Goal: Task Accomplishment & Management: Complete application form

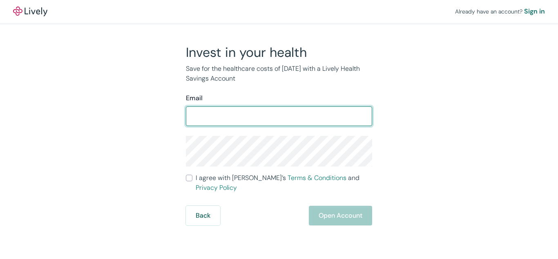
click at [232, 116] on input "Email" at bounding box center [279, 116] width 186 height 16
type input "[PERSON_NAME]"
type input "[PERSON_NAME][EMAIL_ADDRESS][DOMAIN_NAME]"
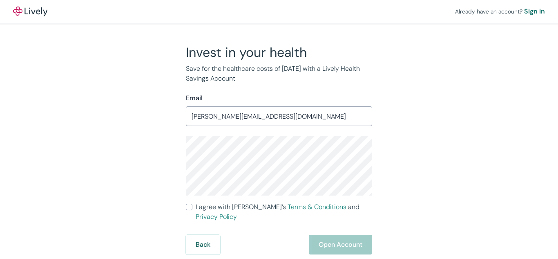
click at [172, 162] on div "Invest in your health Save for the healthcare costs of [DATE] with a Lively Hea…" at bounding box center [274, 149] width 392 height 210
click at [375, 156] on div "Invest in your health Save for the healthcare costs of tomorrow with a Lively H…" at bounding box center [274, 149] width 392 height 210
click at [191, 207] on input "I agree with Lively’s Terms & Conditions and Privacy Policy" at bounding box center [189, 206] width 7 height 7
checkbox input "true"
click at [356, 236] on button "Open Account" at bounding box center [340, 244] width 63 height 20
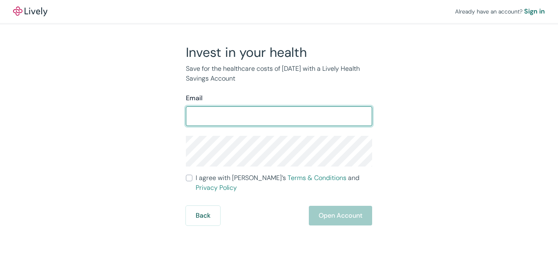
click at [284, 120] on input "Email" at bounding box center [279, 116] width 186 height 16
type input "[PERSON_NAME]"
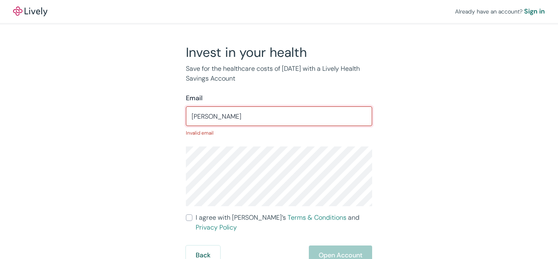
click at [330, 120] on input "[PERSON_NAME]" at bounding box center [279, 116] width 186 height 16
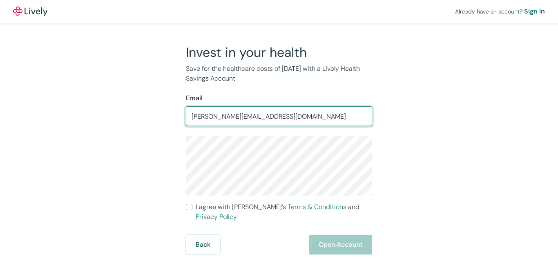
type input "[PERSON_NAME][EMAIL_ADDRESS][DOMAIN_NAME]"
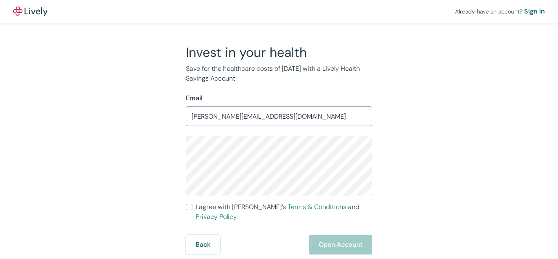
click at [191, 207] on input "I agree with Lively’s Terms & Conditions and Privacy Policy" at bounding box center [189, 206] width 7 height 7
checkbox input "true"
click at [337, 235] on button "Open Account" at bounding box center [340, 244] width 63 height 20
